Goal: Find specific page/section: Find specific page/section

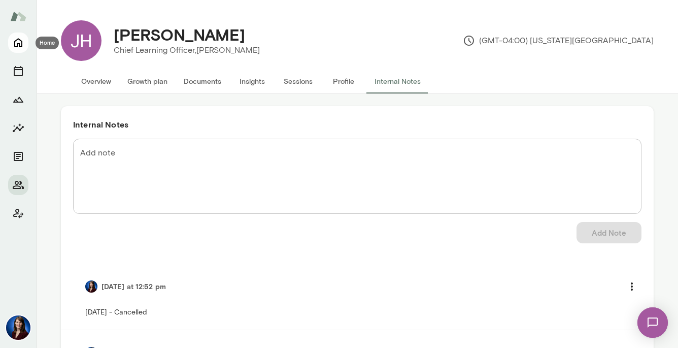
click at [19, 43] on icon "Home" at bounding box center [18, 43] width 12 height 12
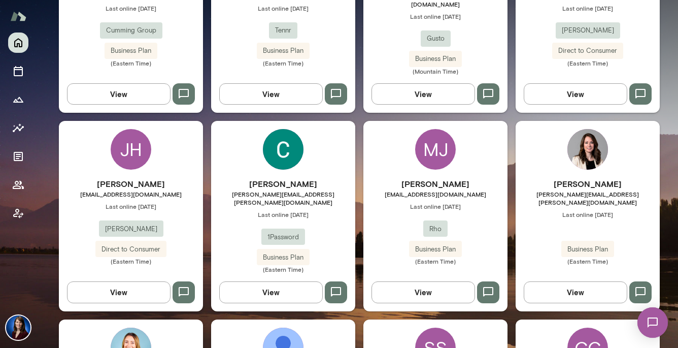
scroll to position [394, 0]
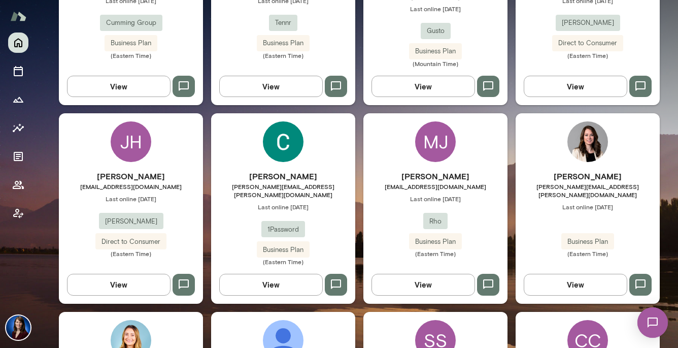
click at [416, 274] on button "View" at bounding box center [424, 284] width 104 height 21
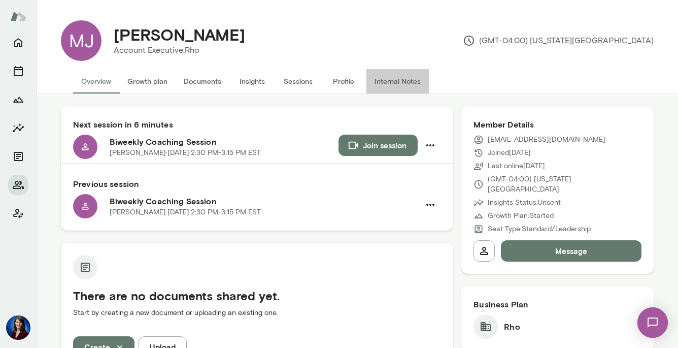
click at [387, 80] on button "Internal Notes" at bounding box center [398, 81] width 62 height 24
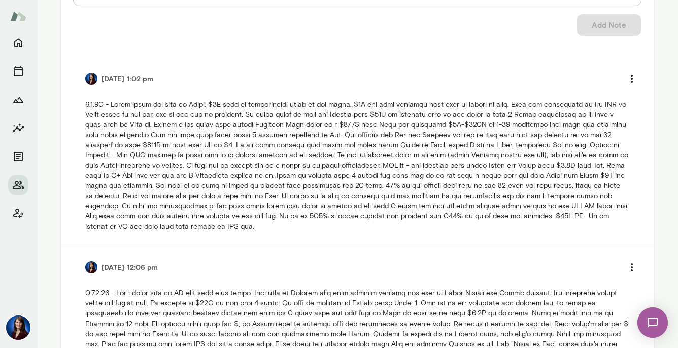
scroll to position [210, 0]
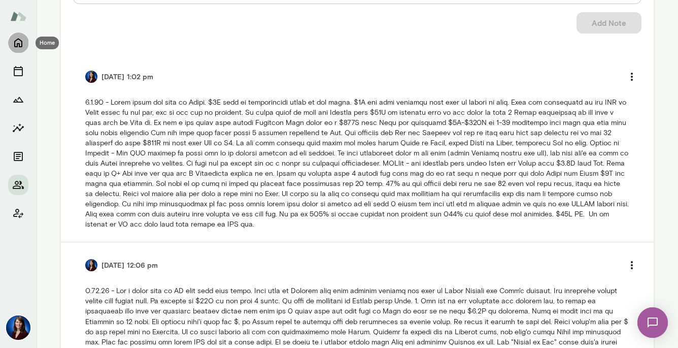
click at [24, 43] on icon "Home" at bounding box center [18, 43] width 12 height 12
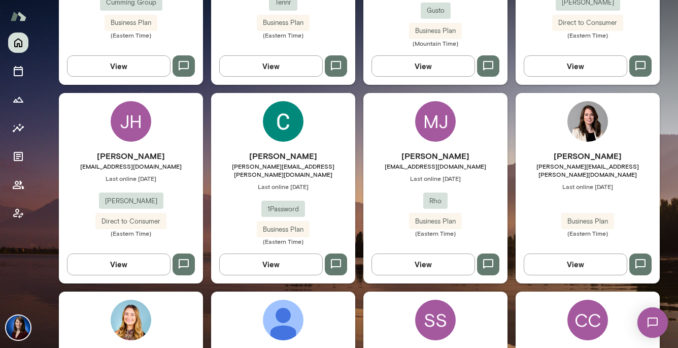
scroll to position [448, 0]
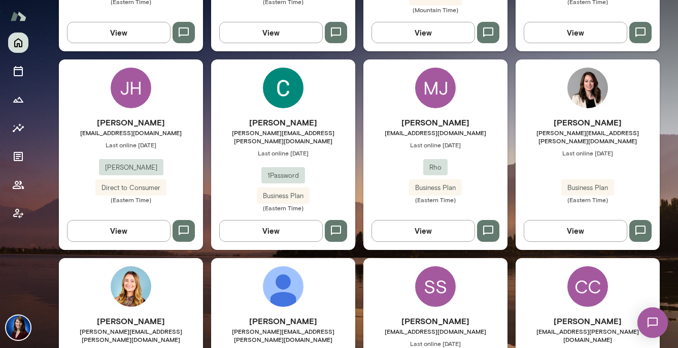
click at [411, 220] on button "View" at bounding box center [424, 230] width 104 height 21
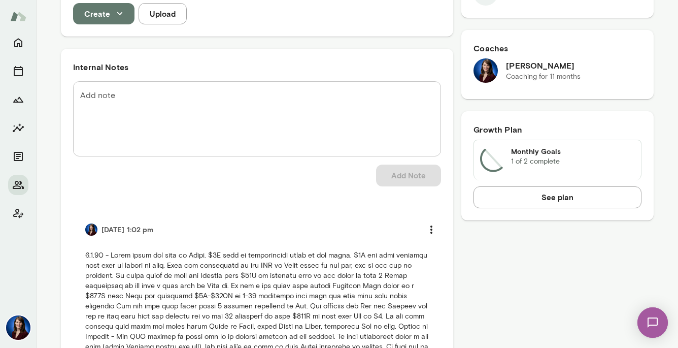
scroll to position [310, 0]
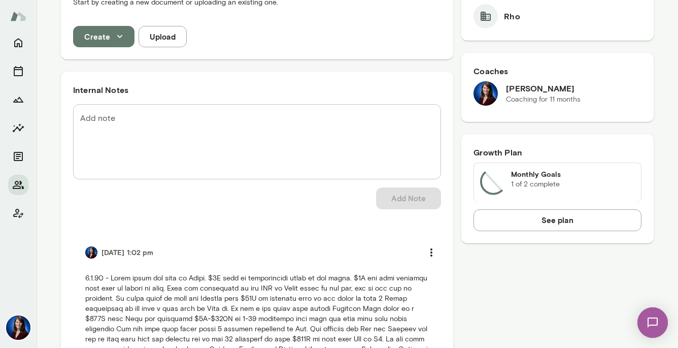
click at [538, 209] on button "See plan" at bounding box center [558, 219] width 168 height 21
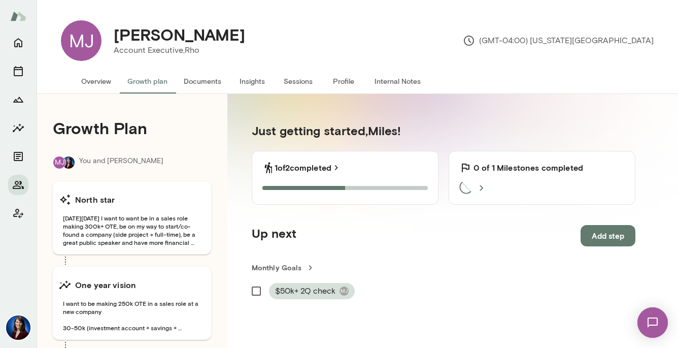
click at [387, 77] on button "Internal Notes" at bounding box center [398, 81] width 62 height 24
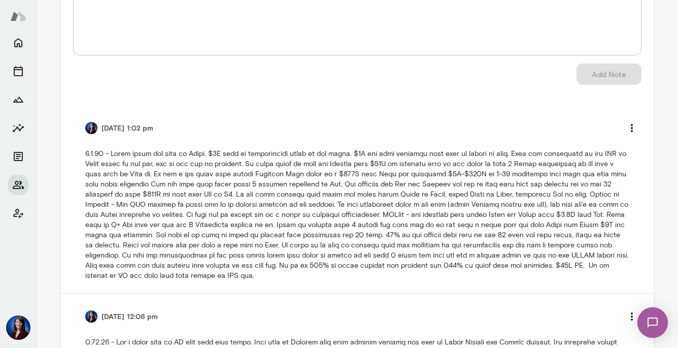
scroll to position [162, 0]
